Goal: Find specific page/section

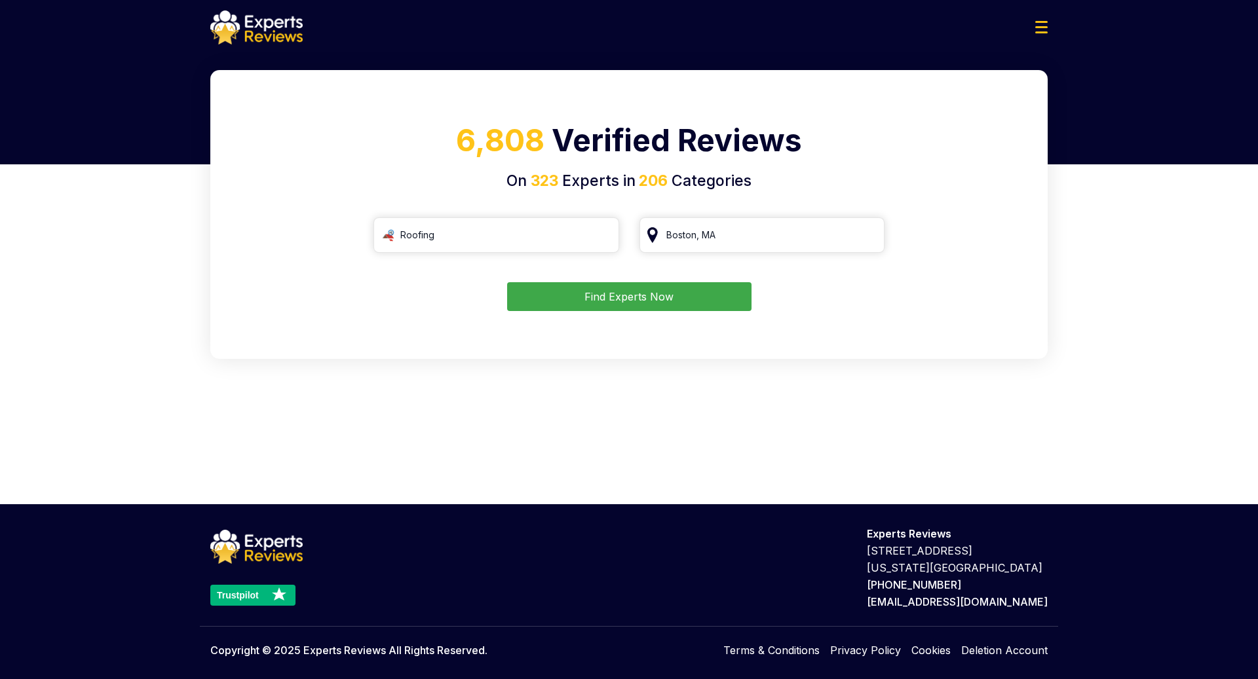
type input "Roofing"
click at [657, 290] on button "Find Experts Now" at bounding box center [629, 296] width 244 height 29
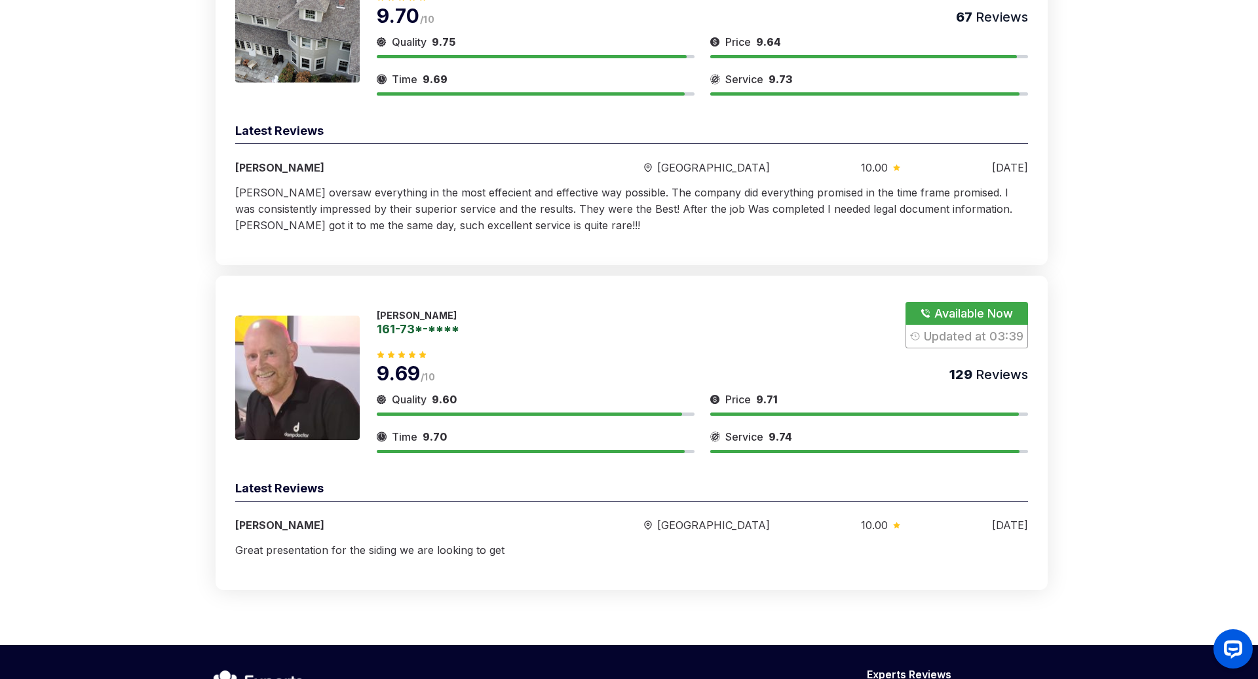
scroll to position [2256, 0]
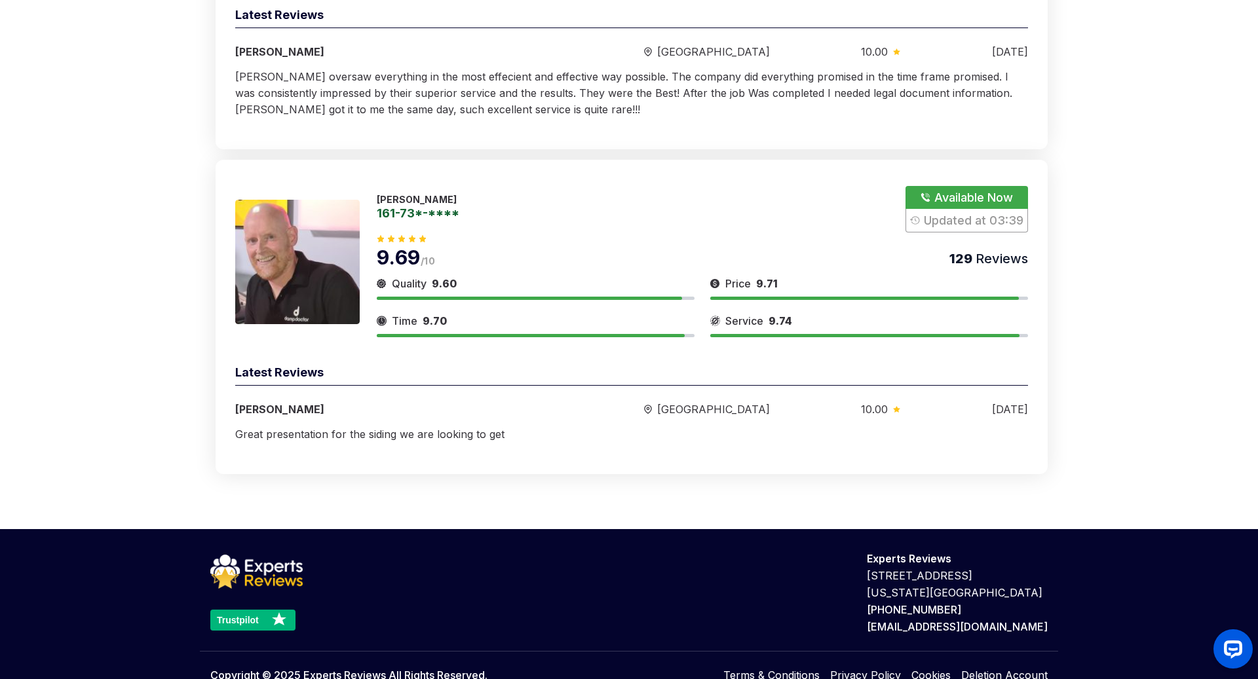
click at [318, 223] on img at bounding box center [297, 262] width 124 height 124
